Goal: Task Accomplishment & Management: Use online tool/utility

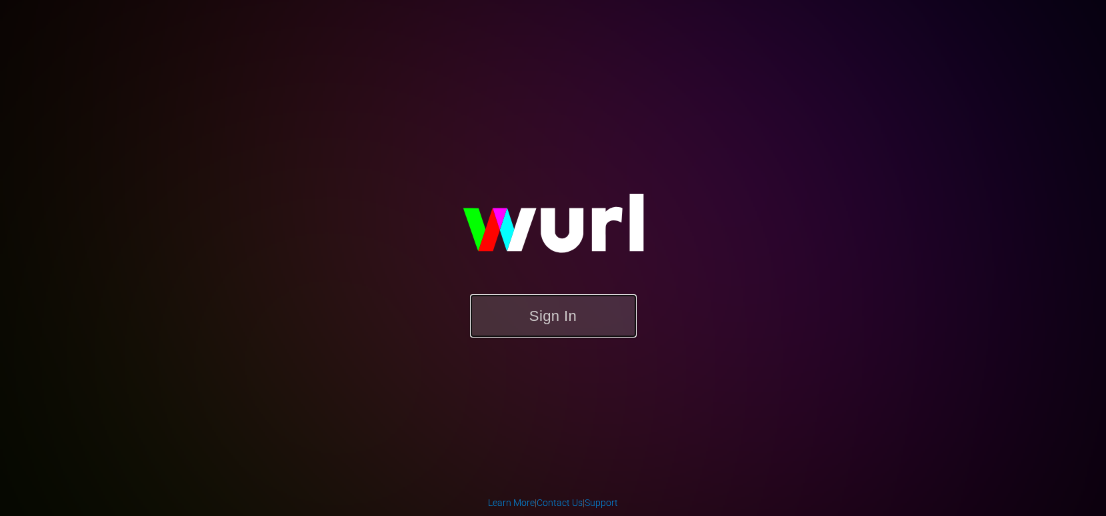
click at [600, 313] on button "Sign In" at bounding box center [553, 316] width 167 height 43
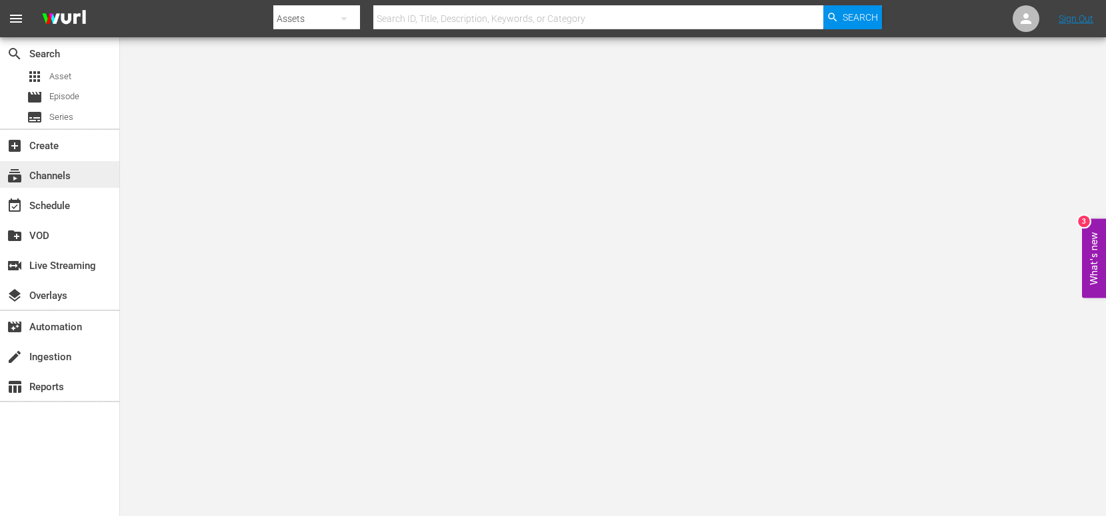
click at [72, 169] on div "subscriptions Channels" at bounding box center [37, 174] width 75 height 12
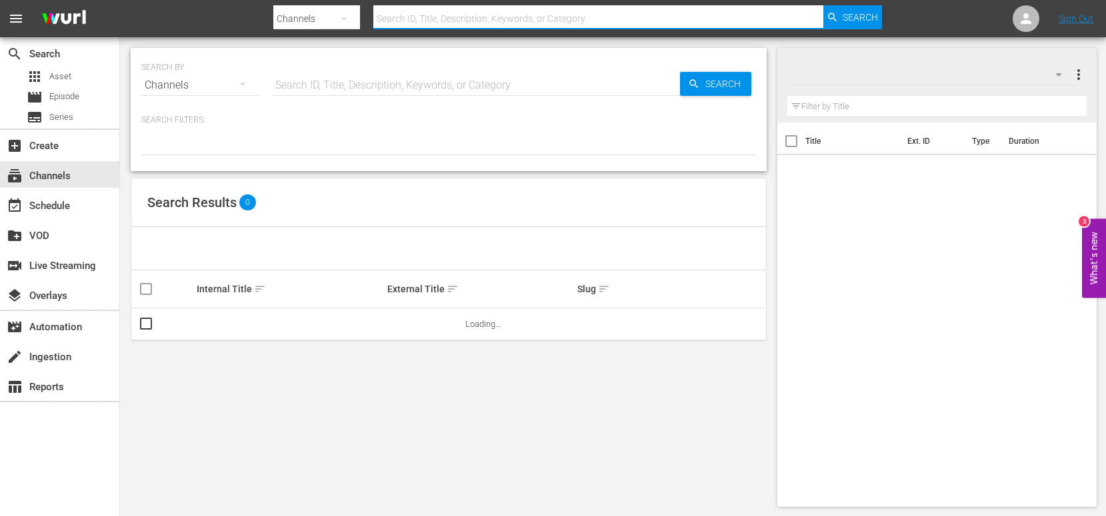
click at [470, 15] on input "text" at bounding box center [597, 19] width 449 height 32
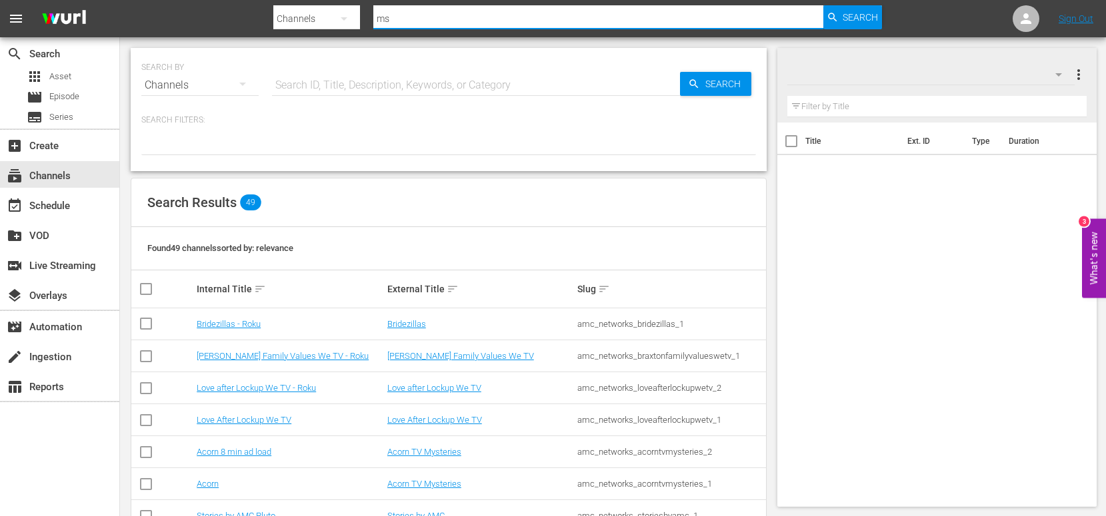
type input "msg"
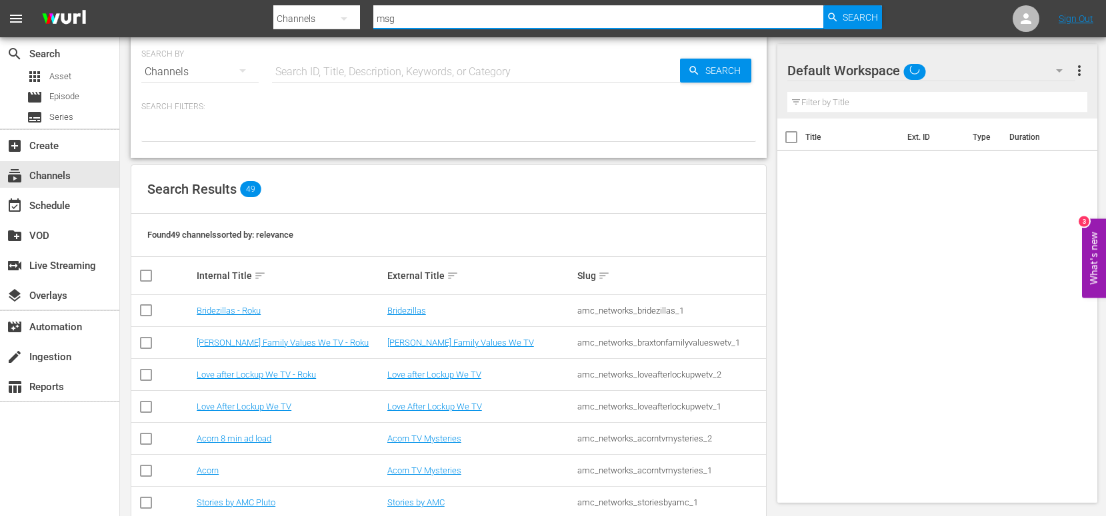
scroll to position [15, 0]
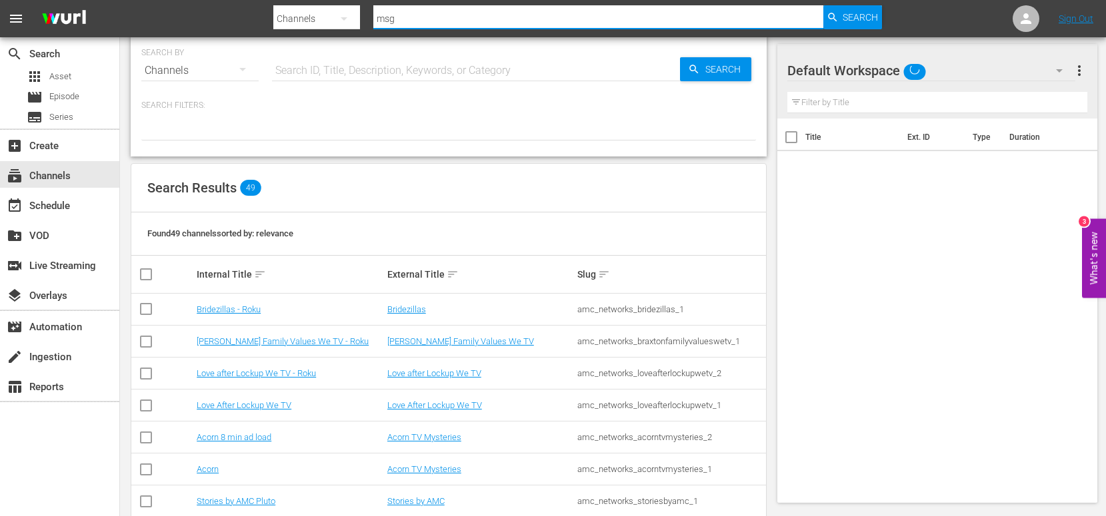
type input "msg"
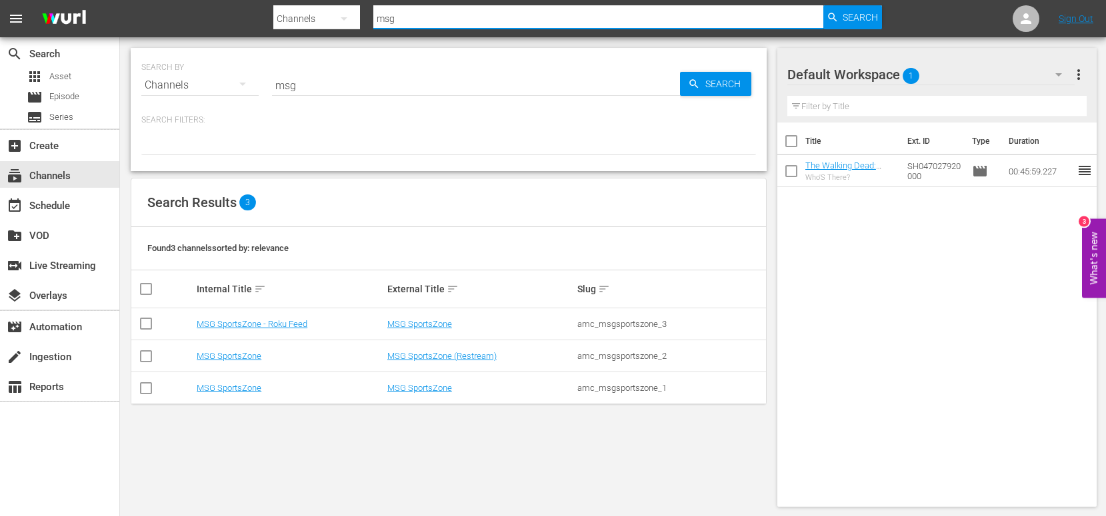
type input "msg"
drag, startPoint x: 673, startPoint y: 389, endPoint x: 578, endPoint y: 389, distance: 95.3
click at [578, 389] on div "amc_msgsportszone_1" at bounding box center [670, 388] width 187 height 10
copy div "amc_msgsportszone_1"
drag, startPoint x: 690, startPoint y: 321, endPoint x: 576, endPoint y: 323, distance: 114.0
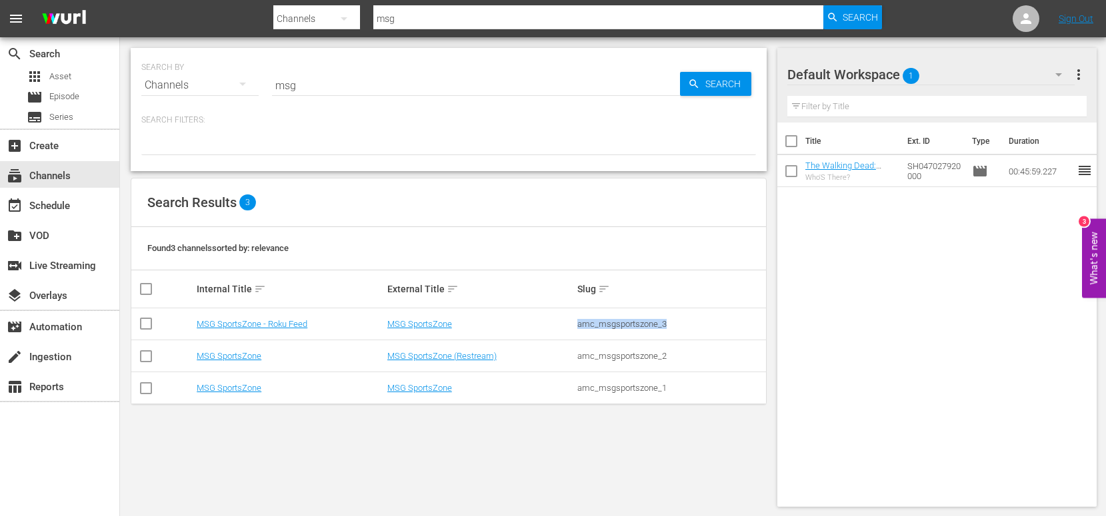
click at [575, 323] on td "amc_msgsportszone_3" at bounding box center [670, 325] width 191 height 32
copy div "amc_msgsportszone_3"
click at [243, 389] on link "MSG SportsZone" at bounding box center [229, 388] width 65 height 10
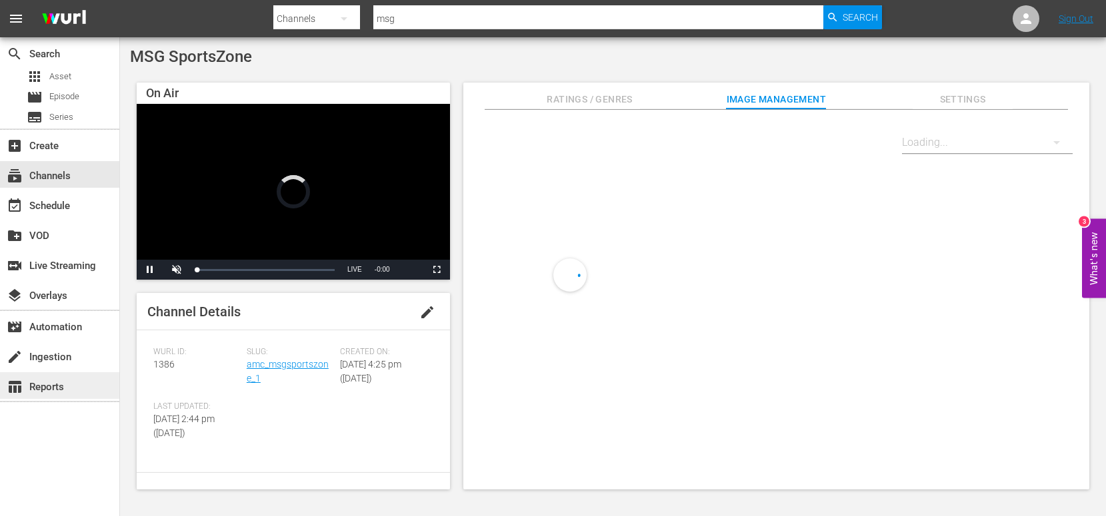
click at [62, 389] on div "table_chart Reports" at bounding box center [37, 385] width 75 height 12
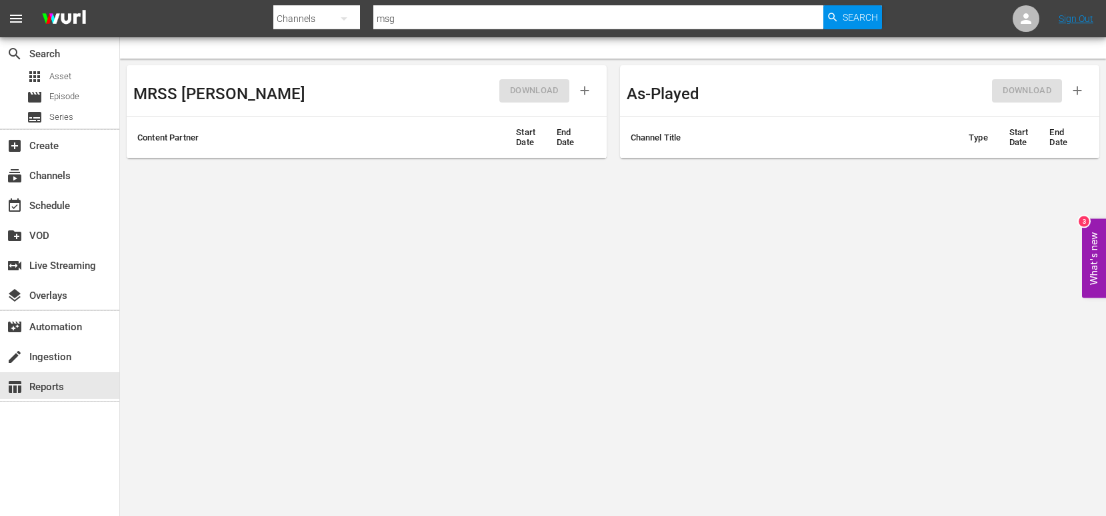
drag, startPoint x: 754, startPoint y: 133, endPoint x: 732, endPoint y: 142, distance: 23.3
click at [754, 133] on th "Channel Title" at bounding box center [789, 138] width 339 height 42
click at [661, 141] on th "Channel Title" at bounding box center [789, 138] width 339 height 42
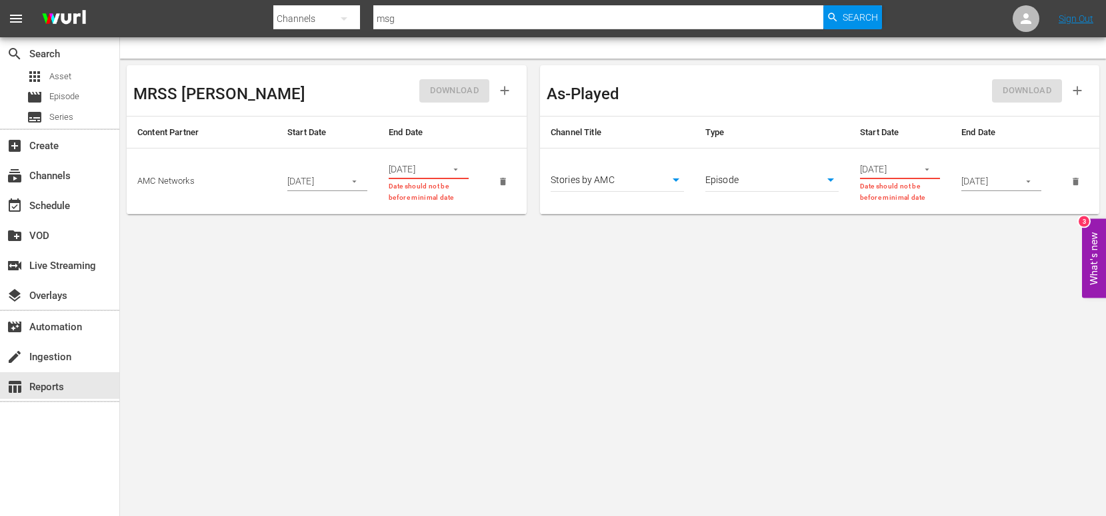
click at [650, 177] on body "menu Search By Channels Search ID, Title, Description, Keywords, or Category ms…" at bounding box center [553, 258] width 1106 height 516
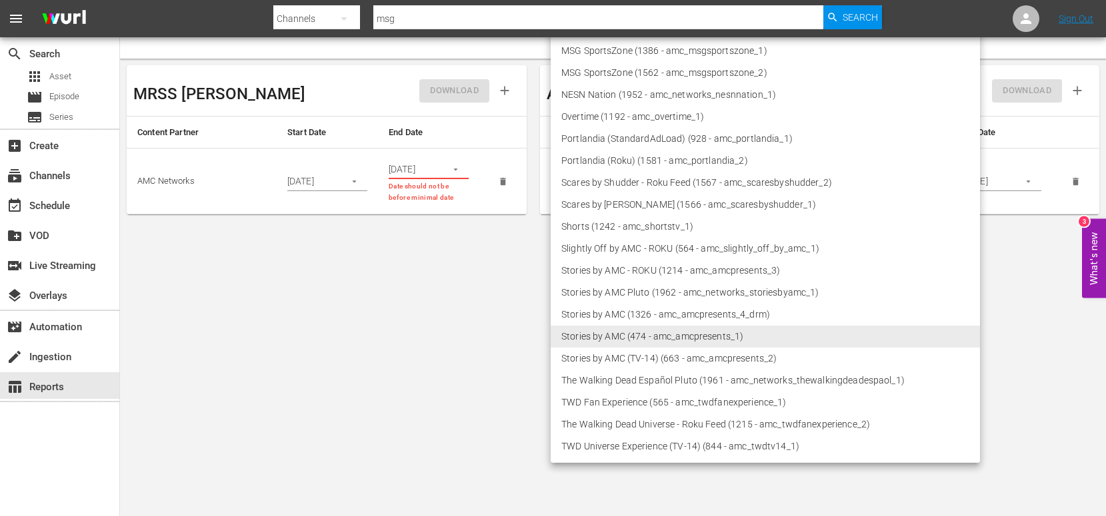
scroll to position [580, 0]
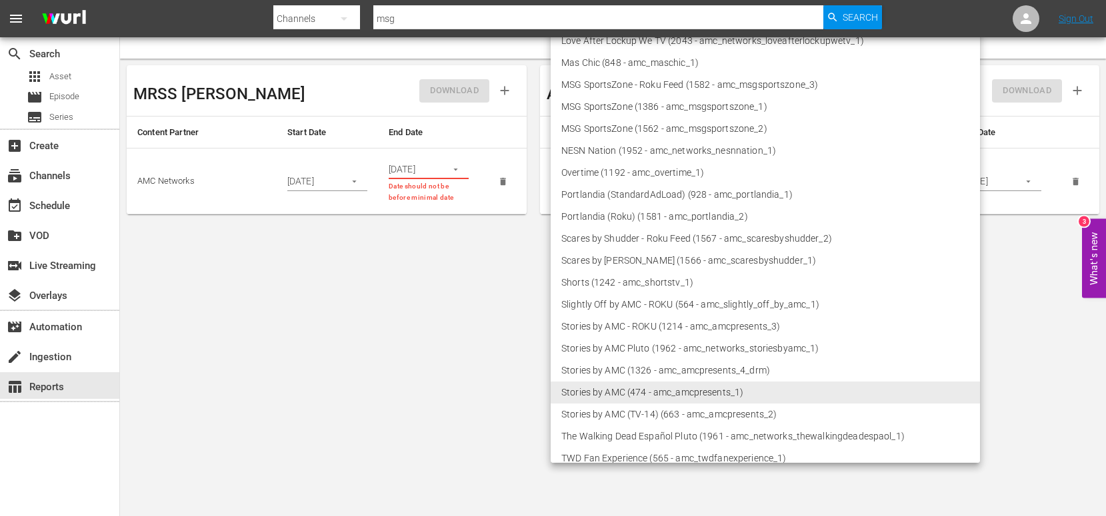
click at [612, 110] on li "MSG SportsZone (1386 - amc_msgsportszone_1)" at bounding box center [764, 107] width 429 height 22
type input "1386"
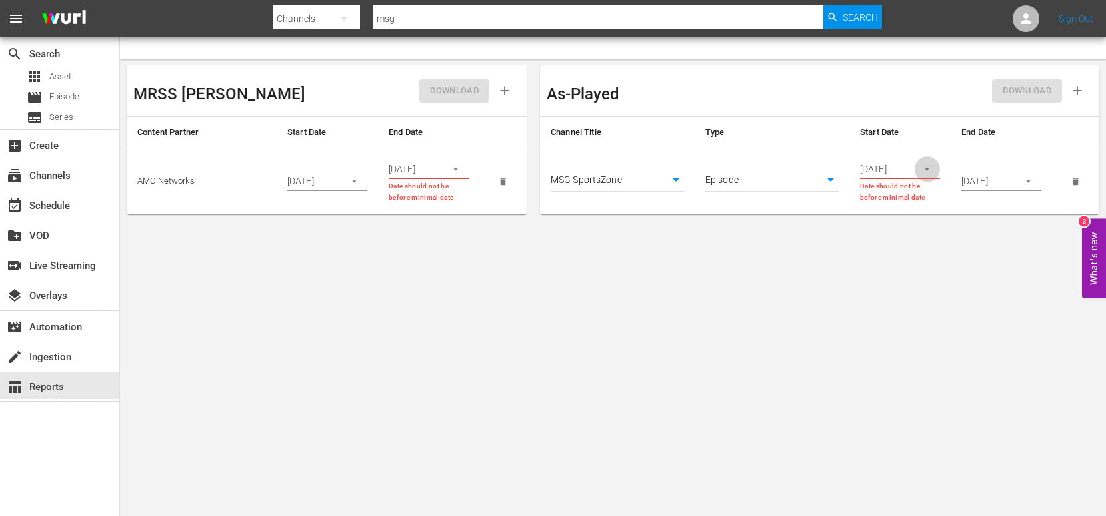
click at [932, 171] on button "button" at bounding box center [927, 170] width 26 height 26
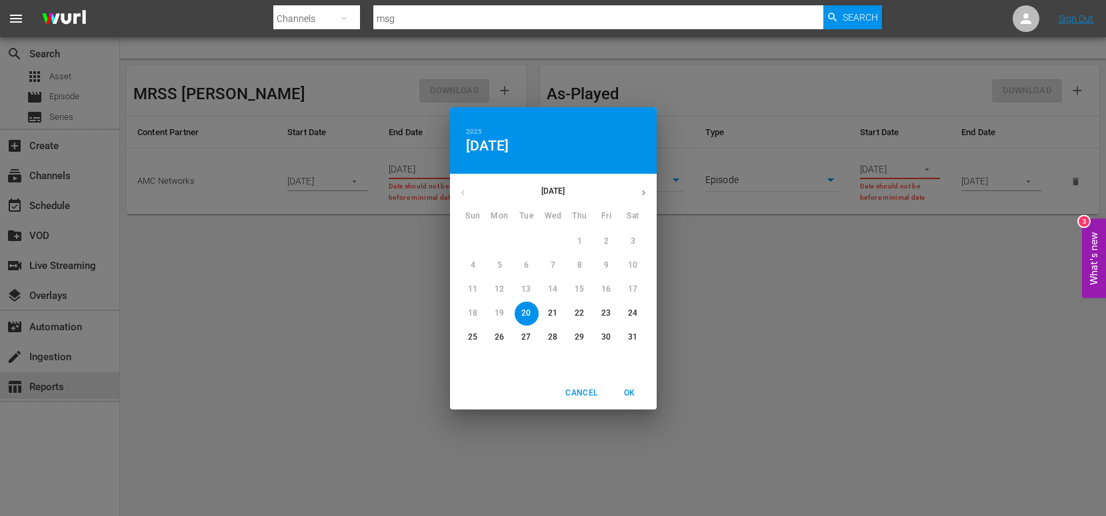
click at [642, 195] on icon "button" at bounding box center [643, 193] width 10 height 10
click at [642, 196] on icon "button" at bounding box center [643, 193] width 10 height 10
click at [582, 289] on p "14" at bounding box center [578, 289] width 9 height 11
click at [608, 287] on p "15" at bounding box center [605, 289] width 9 height 11
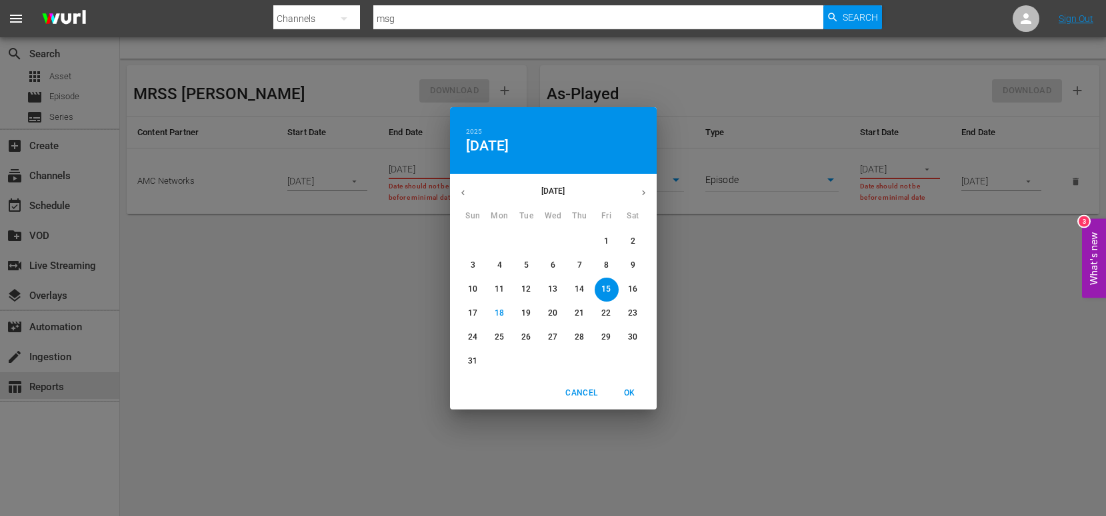
drag, startPoint x: 580, startPoint y: 285, endPoint x: 600, endPoint y: 379, distance: 95.3
click at [580, 285] on p "14" at bounding box center [578, 289] width 9 height 11
click at [629, 396] on span "OK" at bounding box center [630, 394] width 32 height 14
type input "08/14/2025"
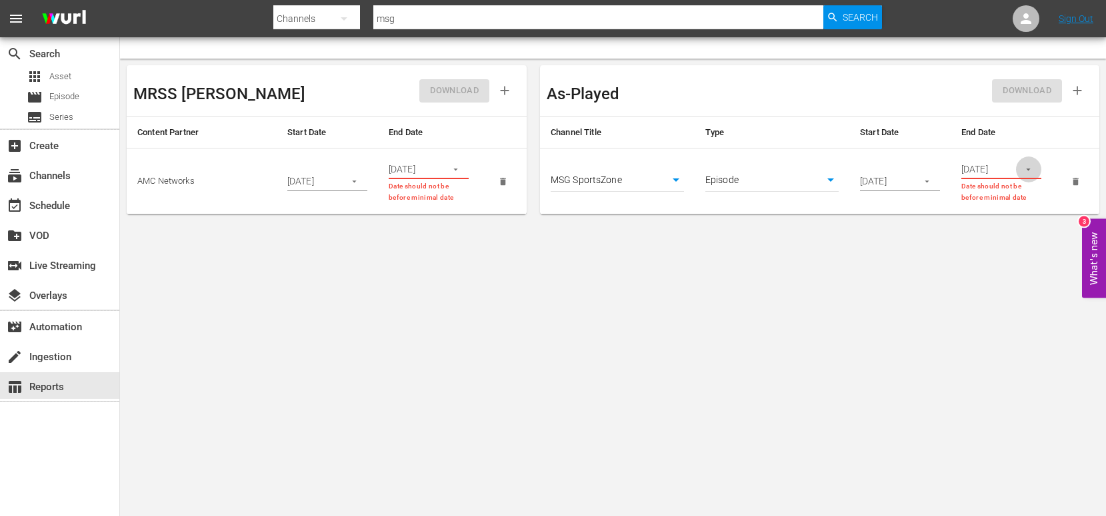
click at [1030, 169] on icon "button" at bounding box center [1028, 170] width 10 height 10
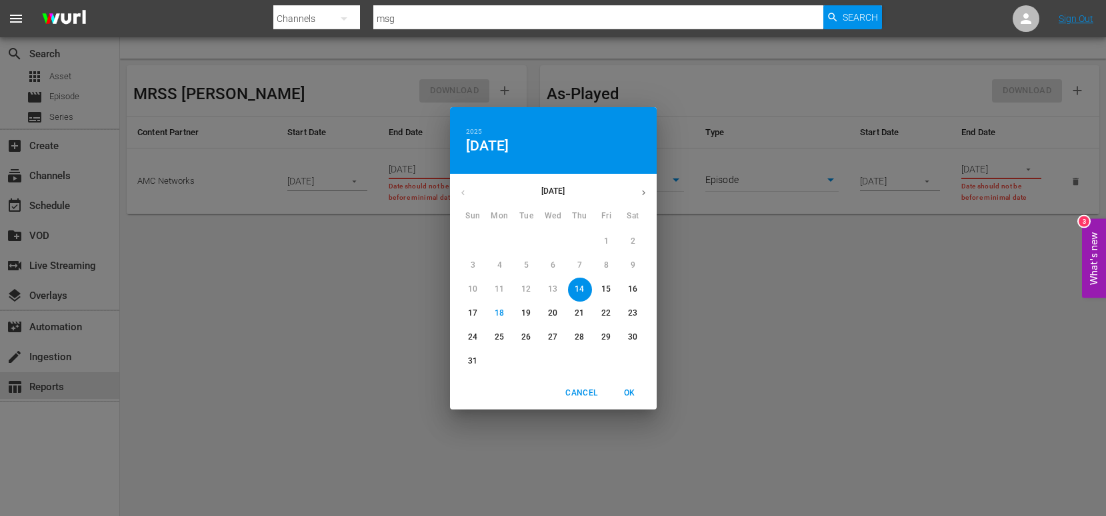
click at [607, 285] on p "15" at bounding box center [605, 289] width 9 height 11
click at [628, 394] on span "OK" at bounding box center [630, 394] width 32 height 14
type input "08/15/2025"
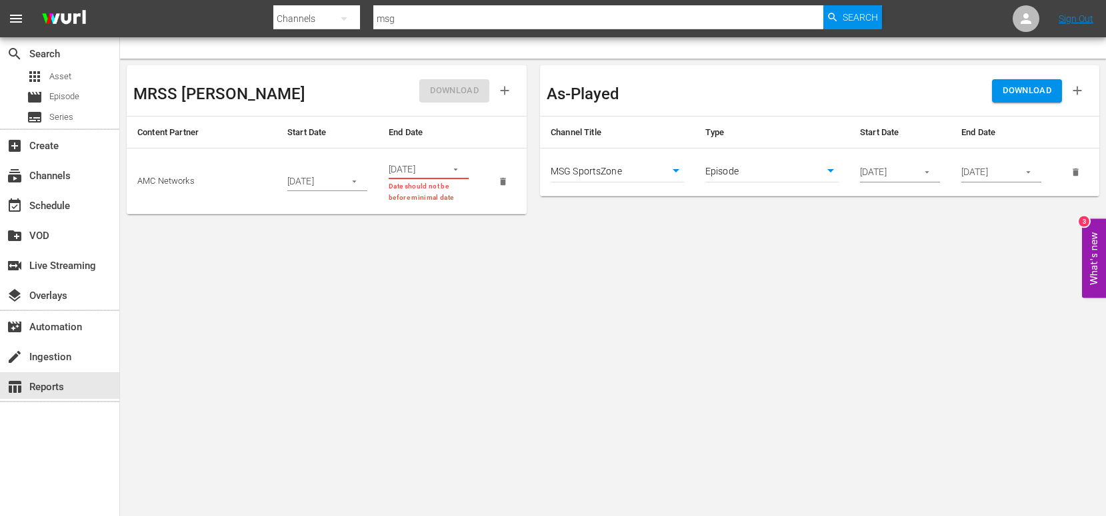
click at [1011, 87] on span "DOWNLOAD" at bounding box center [1026, 90] width 49 height 15
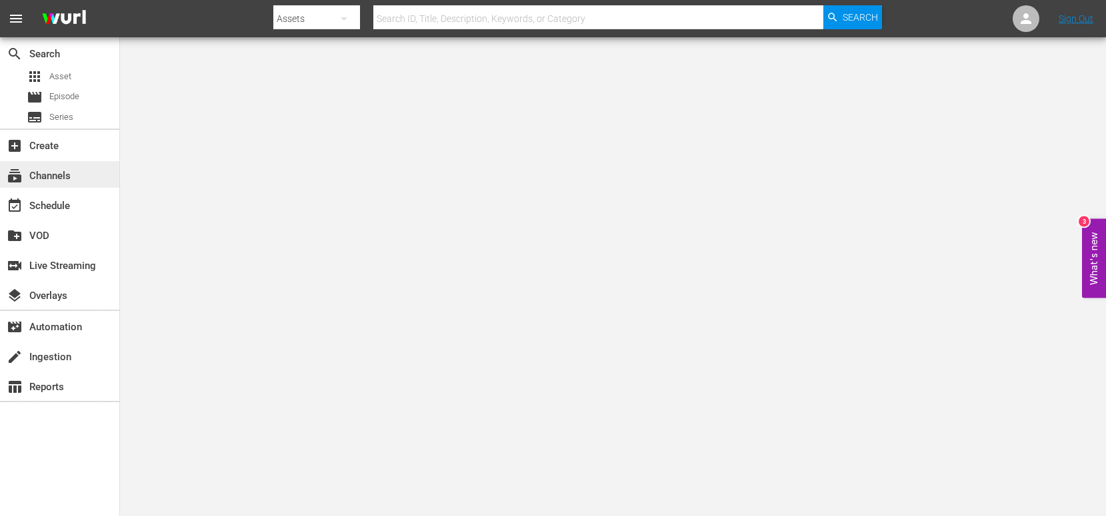
click at [71, 172] on div "subscriptions Channels" at bounding box center [37, 174] width 75 height 12
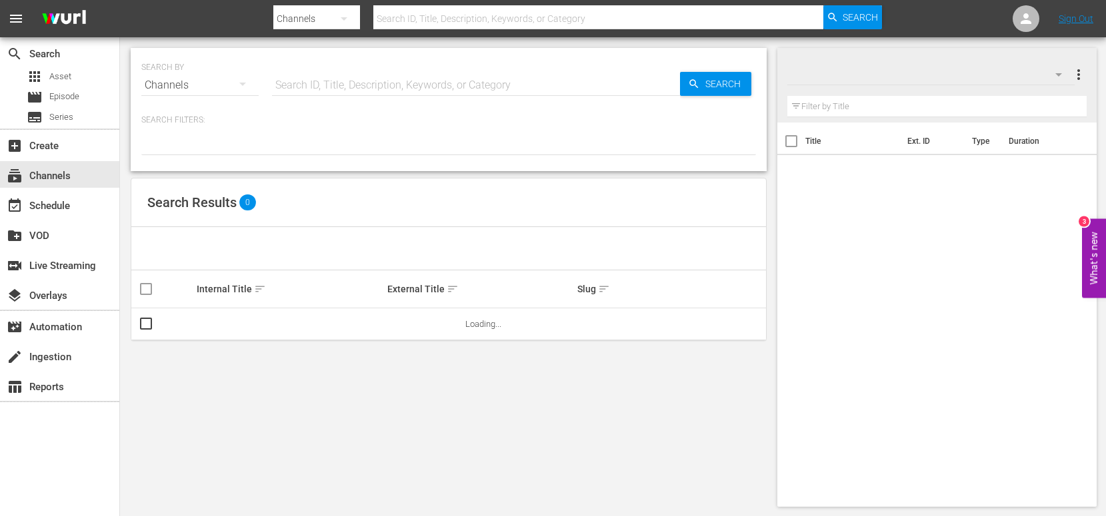
click at [434, 18] on input "text" at bounding box center [597, 19] width 449 height 32
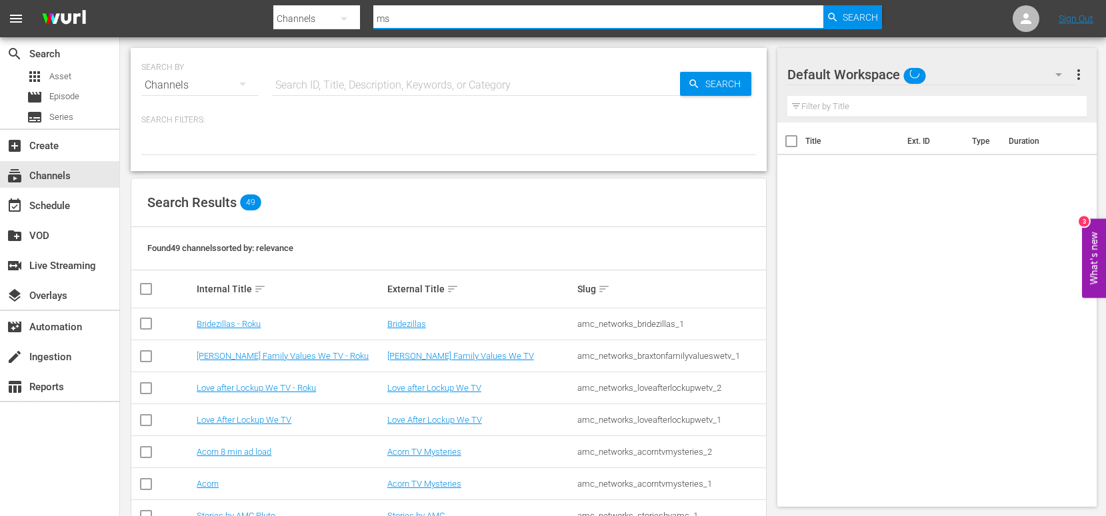
type input "msg"
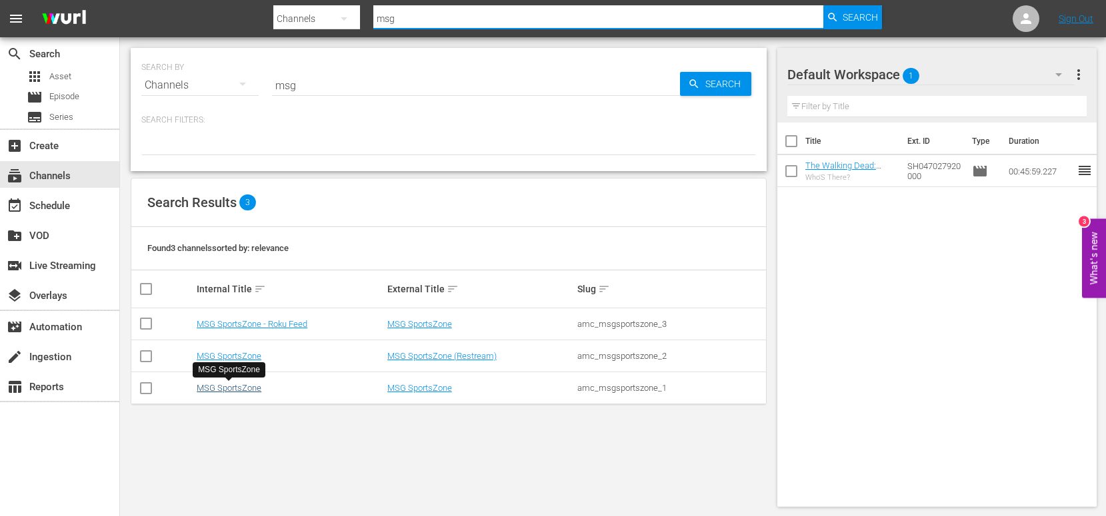
type input "msg"
click at [243, 391] on link "MSG SportsZone" at bounding box center [229, 388] width 65 height 10
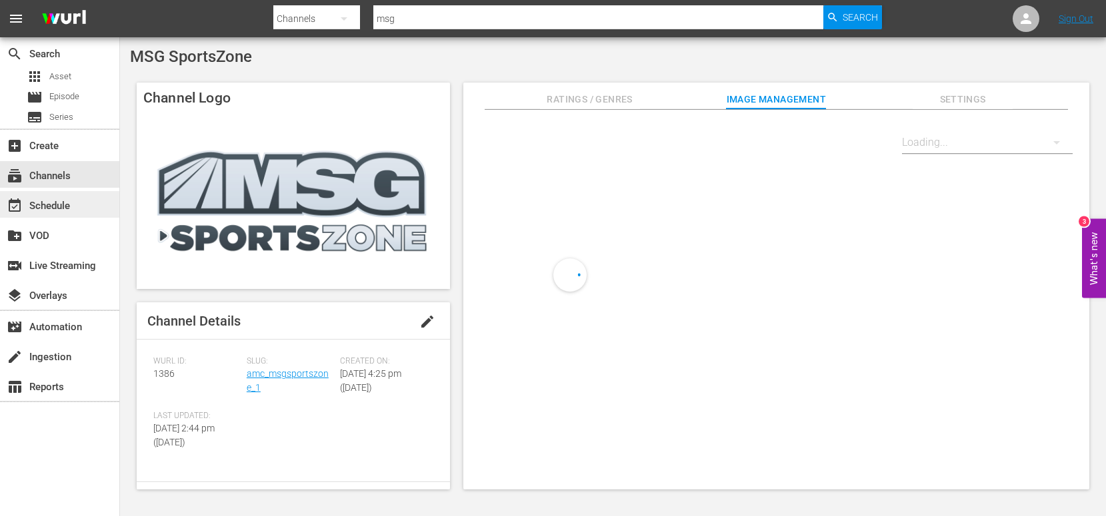
click at [43, 205] on div "event_available Schedule" at bounding box center [37, 204] width 75 height 12
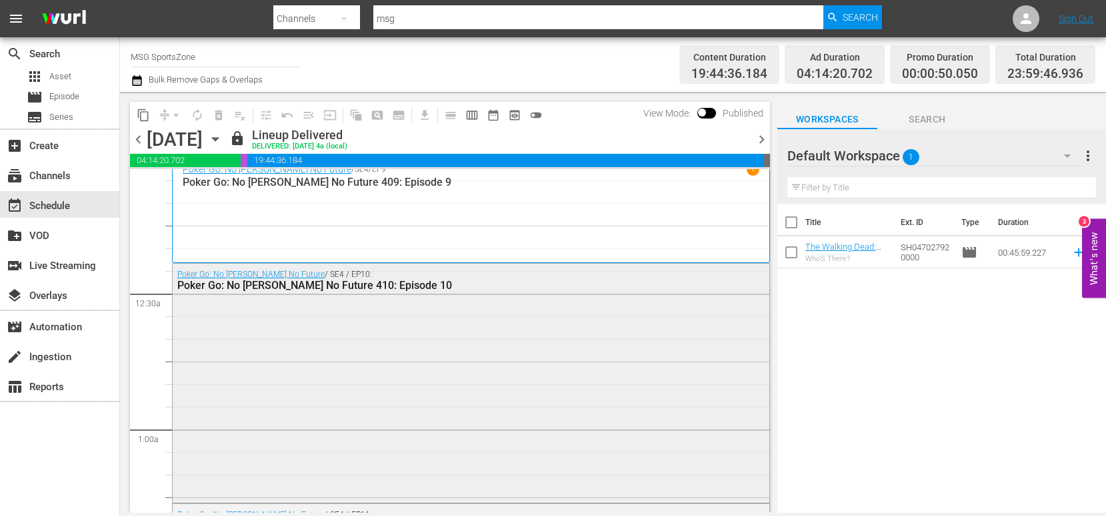
scroll to position [13, 0]
click at [485, 304] on div "Poker Go: No [PERSON_NAME] No Future / SE4 / EP10: Poker Go: No [PERSON_NAME] N…" at bounding box center [471, 380] width 596 height 237
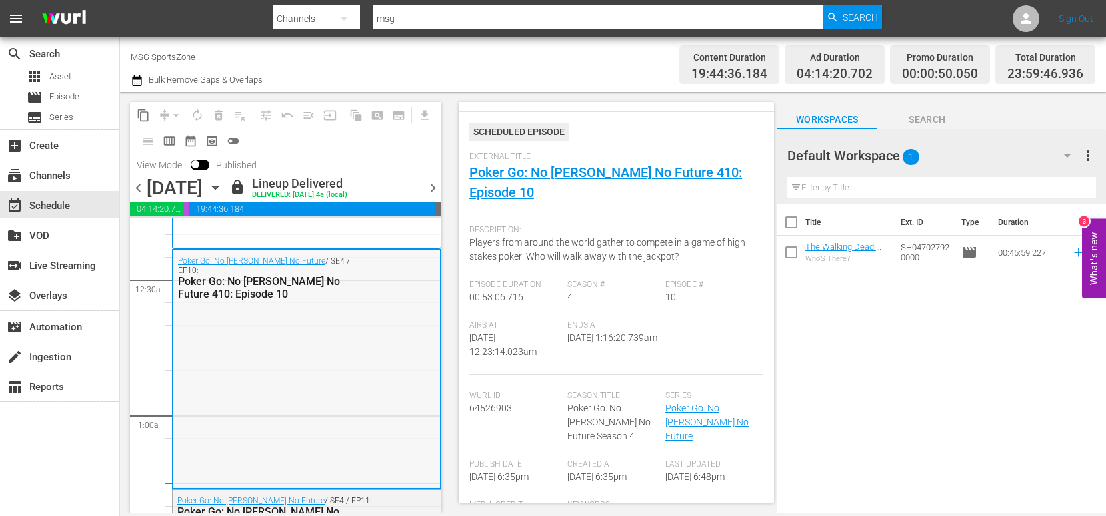
scroll to position [79, 0]
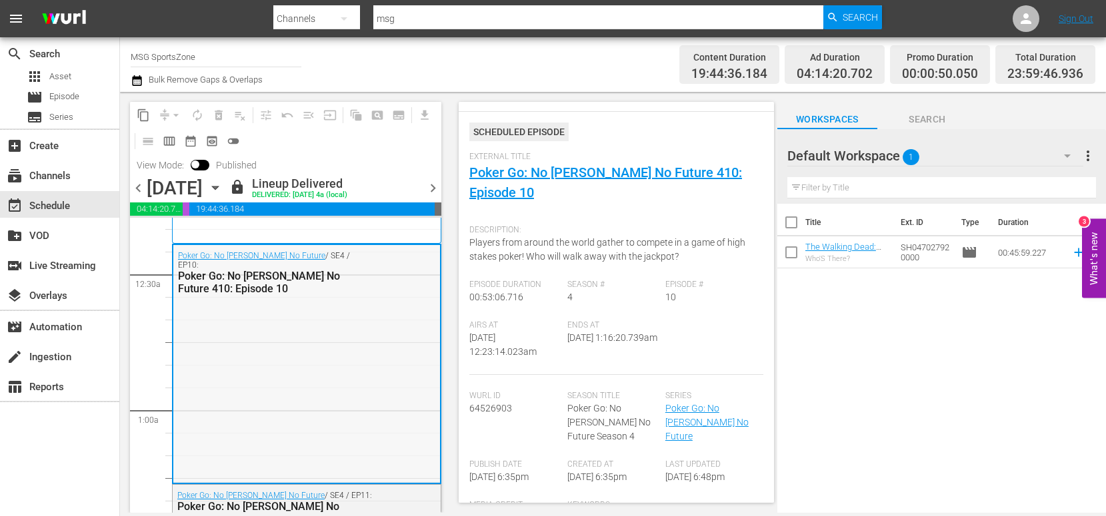
click at [252, 317] on div "Poker Go: No [PERSON_NAME] No Future / SE4 / EP10: Poker Go: No [PERSON_NAME] N…" at bounding box center [306, 363] width 267 height 237
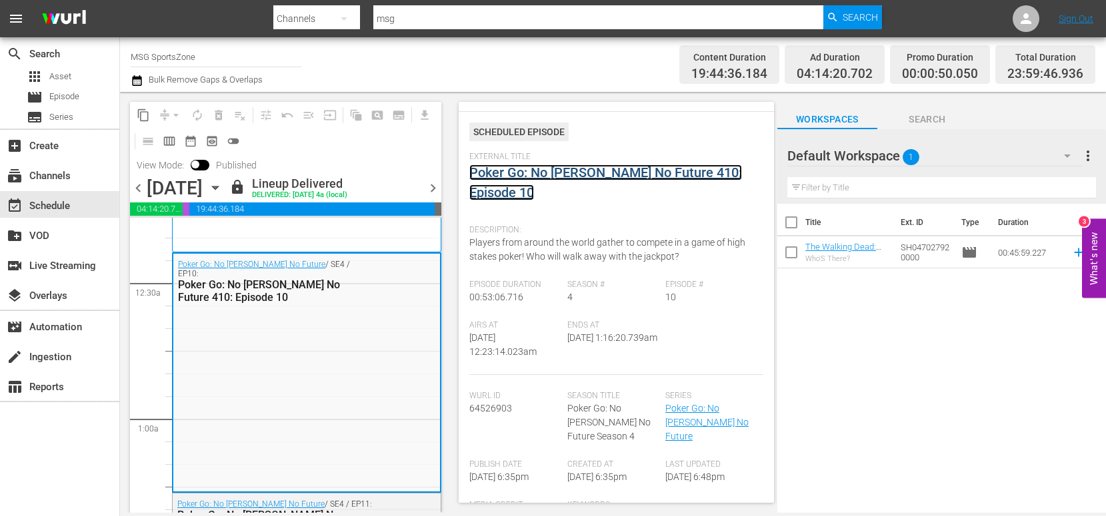
click at [598, 175] on link "Poker Go: No [PERSON_NAME] No Future 410: Episode 10" at bounding box center [605, 183] width 273 height 36
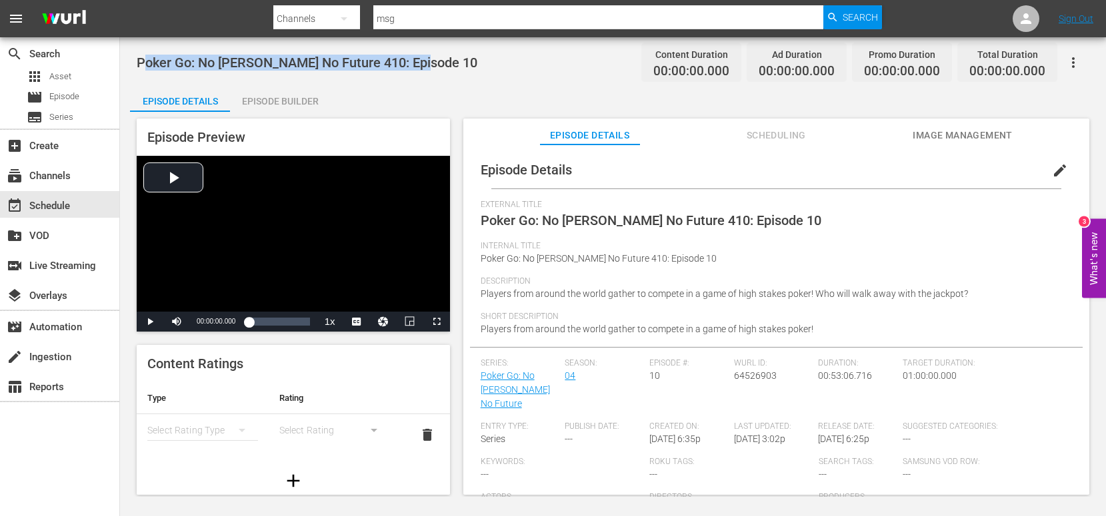
drag, startPoint x: 149, startPoint y: 63, endPoint x: 450, endPoint y: 74, distance: 302.1
click at [450, 74] on div "Poker Go: No [PERSON_NAME] No Future 410: Episode 10 Content Duration 00:00:00.…" at bounding box center [613, 62] width 952 height 30
click at [442, 68] on div "Poker Go: No [PERSON_NAME] No Future 410: Episode 10 Content Duration 00:44:07.…" at bounding box center [613, 62] width 952 height 30
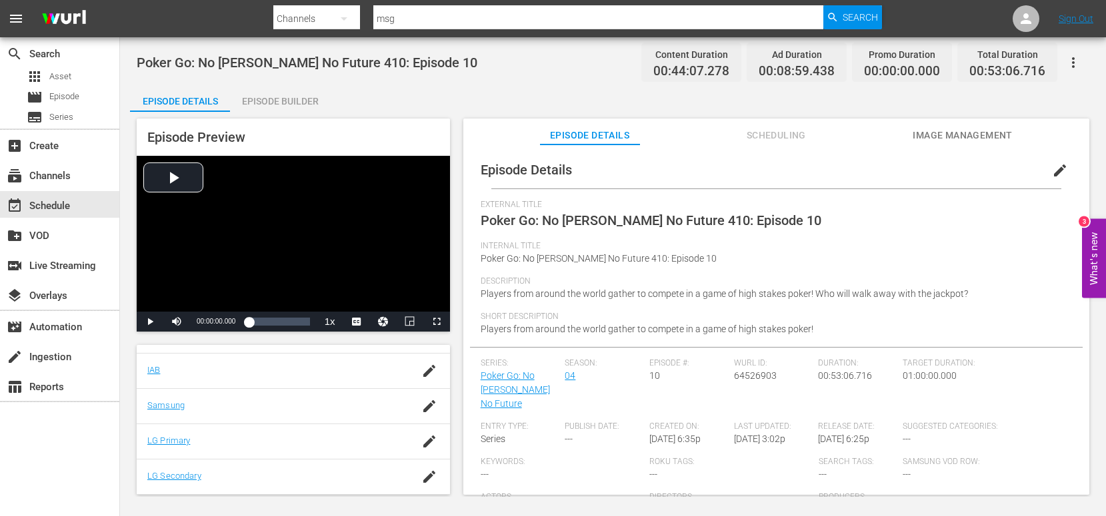
click at [287, 99] on div "Episode Builder" at bounding box center [280, 101] width 100 height 32
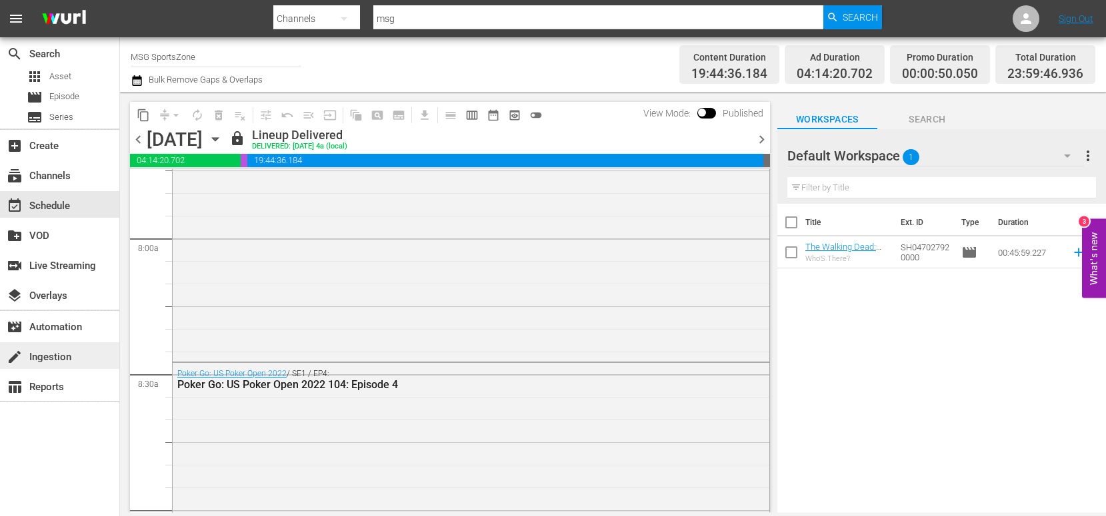
scroll to position [2118, 0]
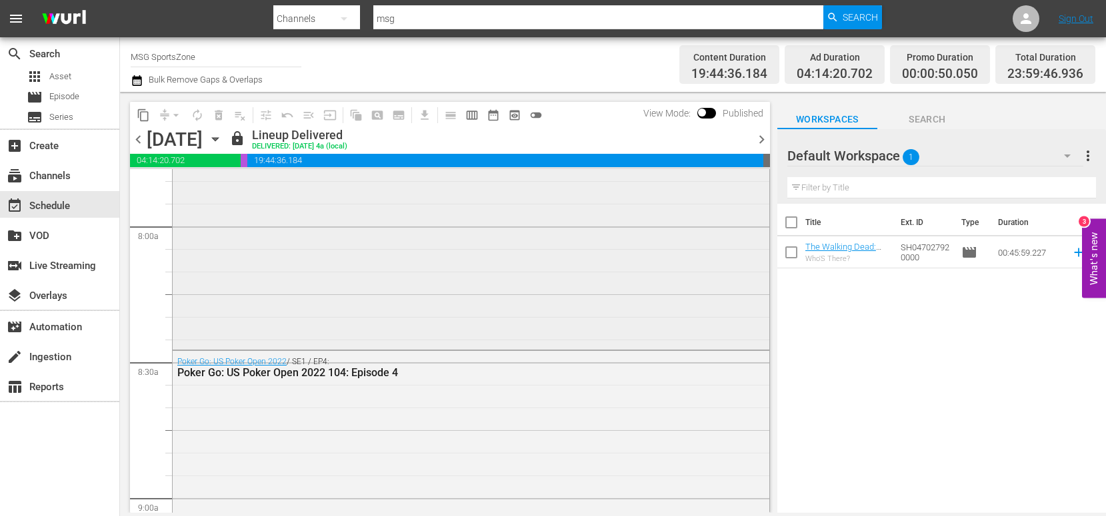
click at [322, 243] on div "Poker Go: US Poker Open 2022 / SE1 / EP3: Poker Go: US Poker Open 2022 103: Epi…" at bounding box center [471, 224] width 596 height 246
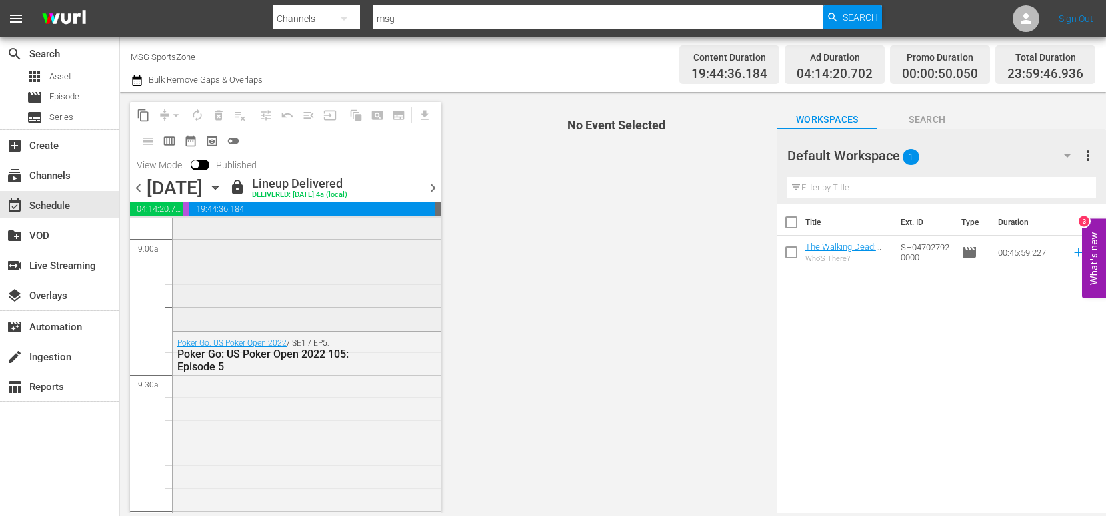
scroll to position [2430, 0]
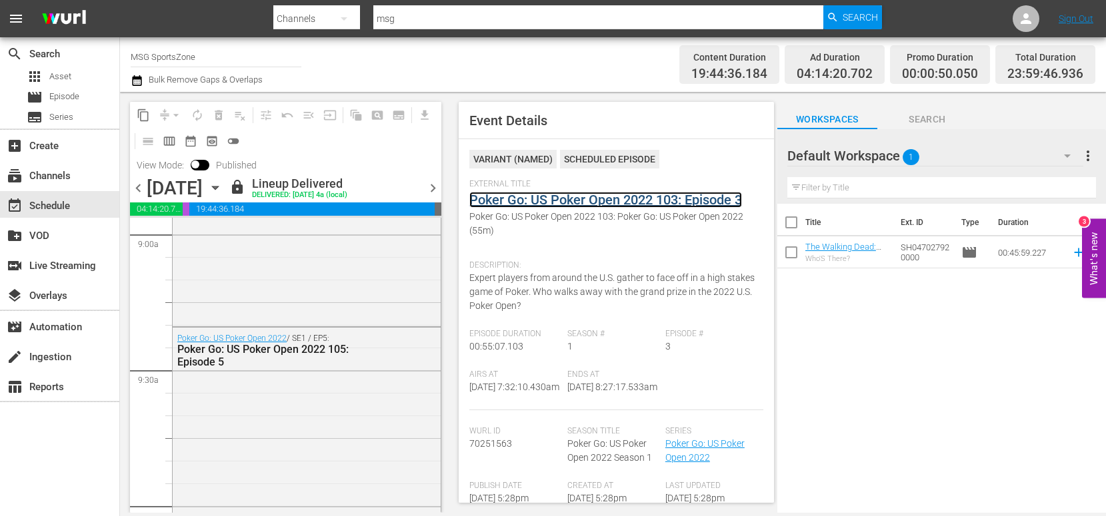
click at [630, 197] on link "Poker Go: US Poker Open 2022 103: Episode 3" at bounding box center [605, 200] width 273 height 16
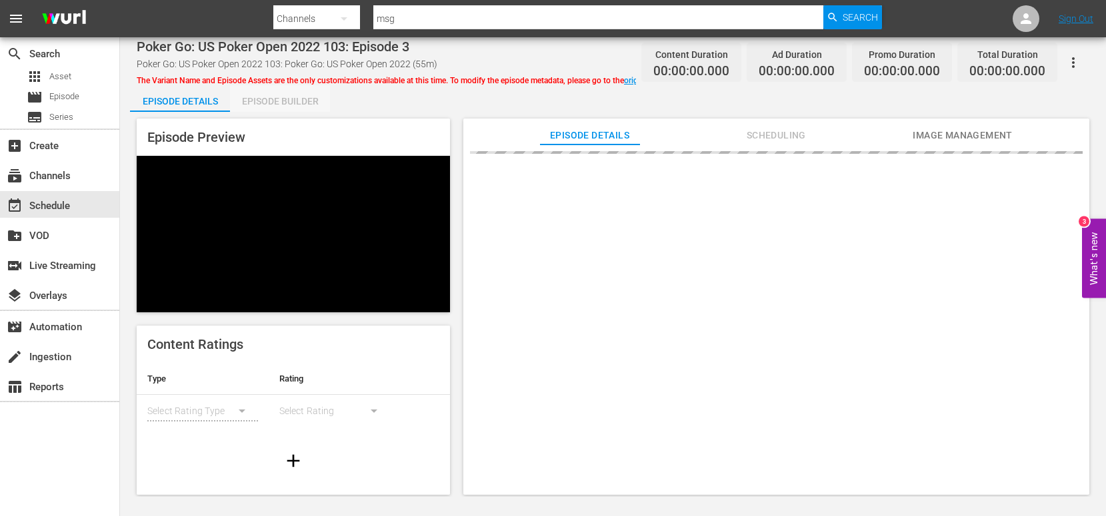
click at [305, 101] on div "Episode Builder" at bounding box center [280, 101] width 100 height 32
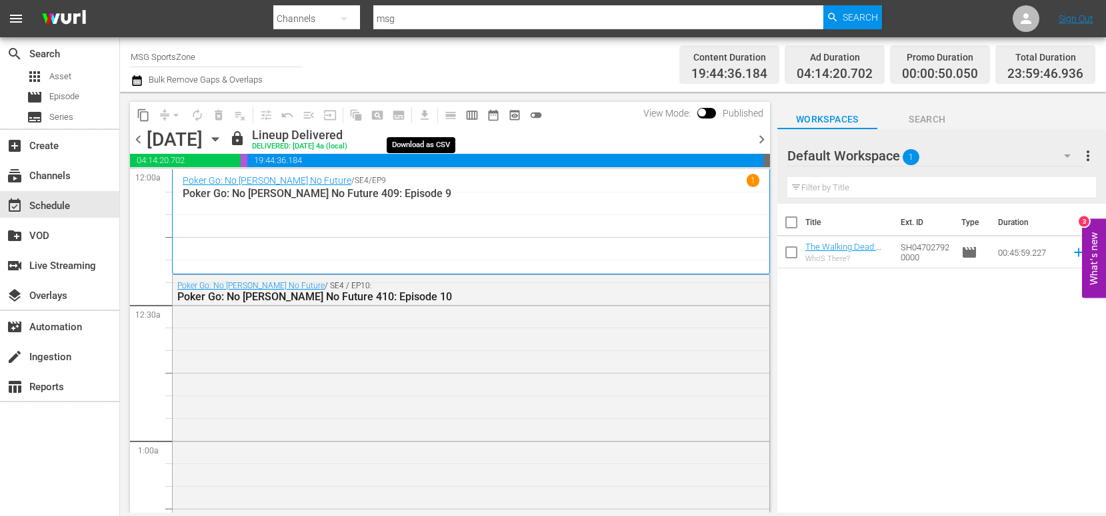
click at [424, 115] on span "get_app" at bounding box center [422, 115] width 26 height 26
click at [493, 76] on div "Channel Title MSG SportsZone Bulk Remove Gaps & Overlaps" at bounding box center [394, 65] width 526 height 48
click at [422, 116] on span "get_app" at bounding box center [422, 115] width 26 height 26
click at [135, 138] on span "chevron_left" at bounding box center [138, 139] width 17 height 17
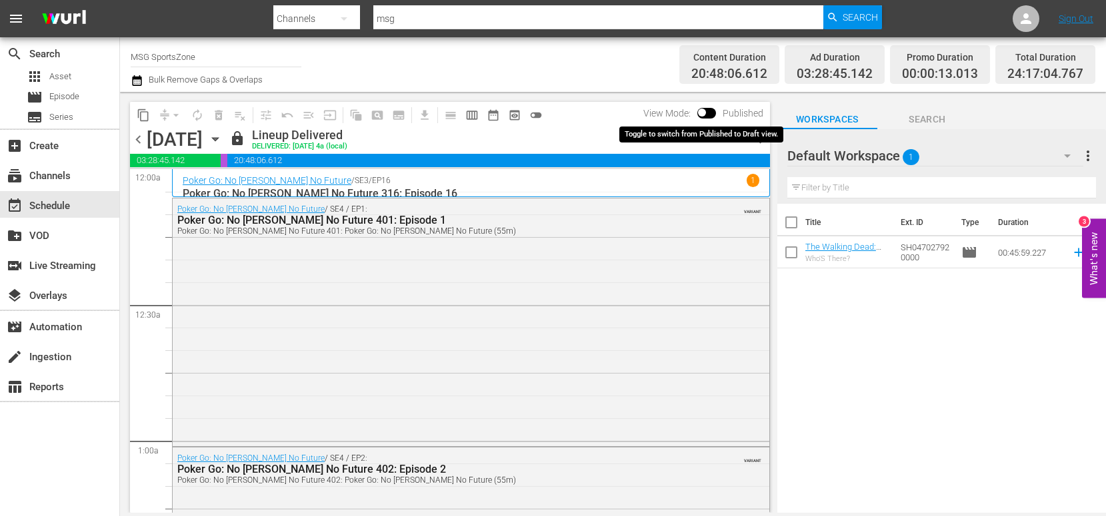
click at [702, 114] on input "checkbox" at bounding box center [702, 115] width 28 height 9
click at [714, 111] on input "checkbox" at bounding box center [717, 115] width 28 height 9
checkbox input "false"
